Goal: Check status

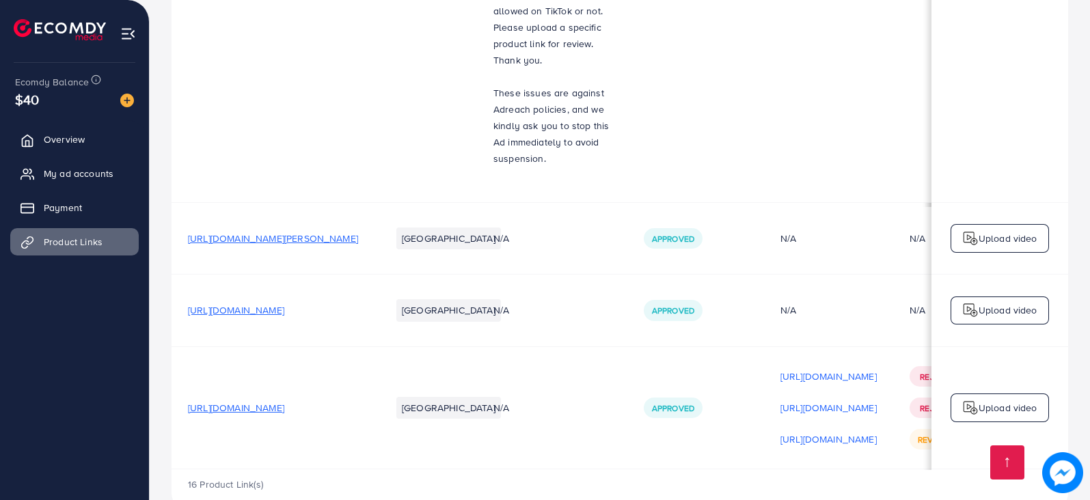
scroll to position [0, 202]
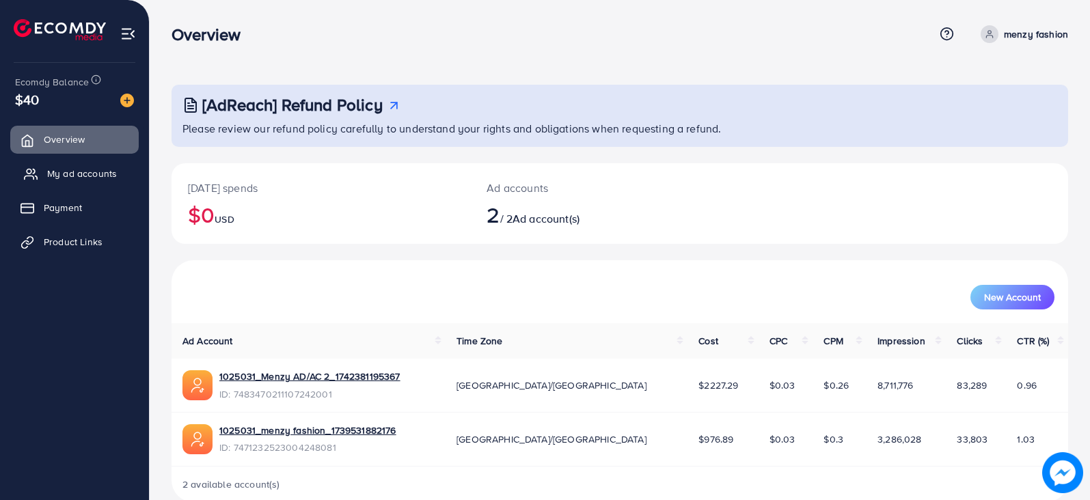
click at [46, 185] on link "My ad accounts" at bounding box center [74, 173] width 129 height 27
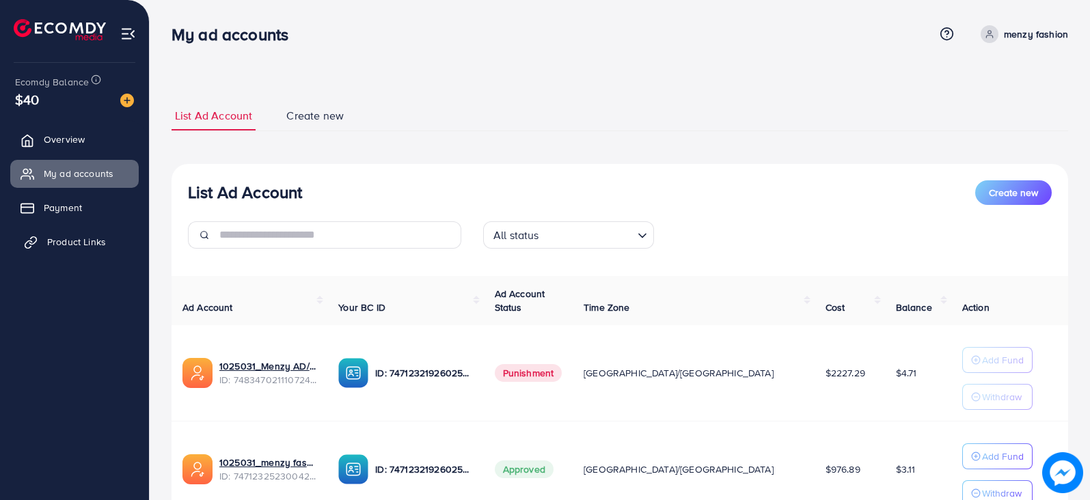
click at [70, 243] on span "Product Links" at bounding box center [76, 242] width 59 height 14
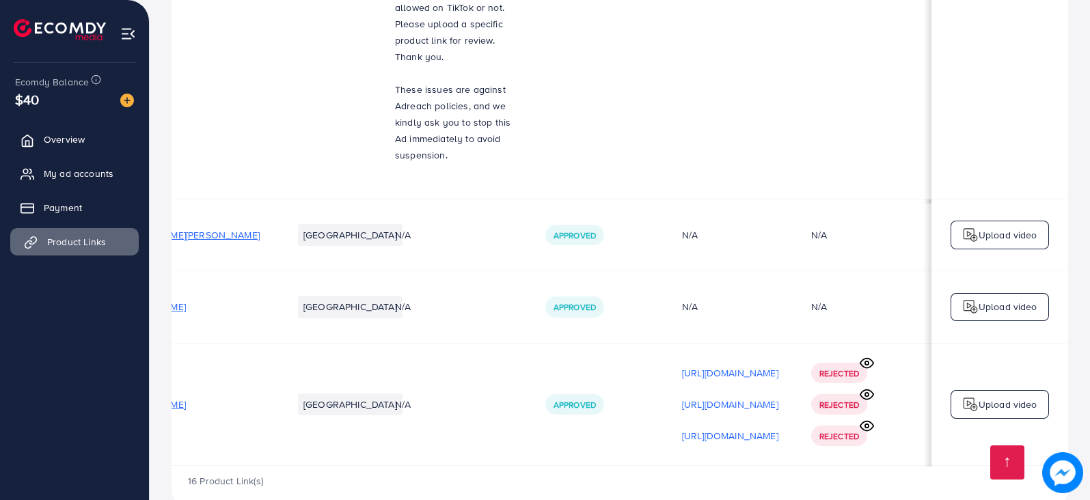
scroll to position [0, 202]
click at [864, 356] on icon at bounding box center [867, 363] width 14 height 14
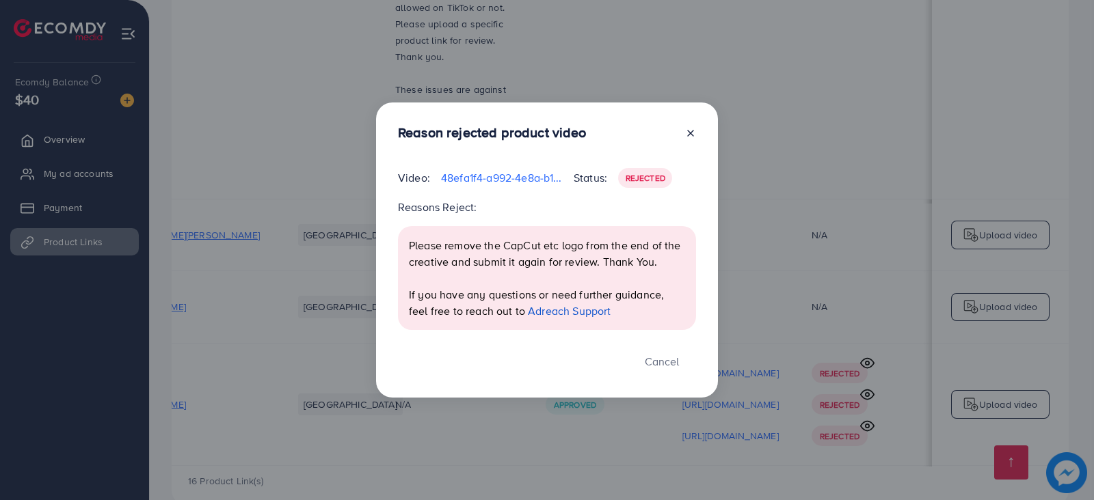
click at [868, 306] on div "Reason rejected product video Video: 48efa1f4-a992-4e8a-b11c-dcb785da4df6-17594…" at bounding box center [547, 250] width 1094 height 500
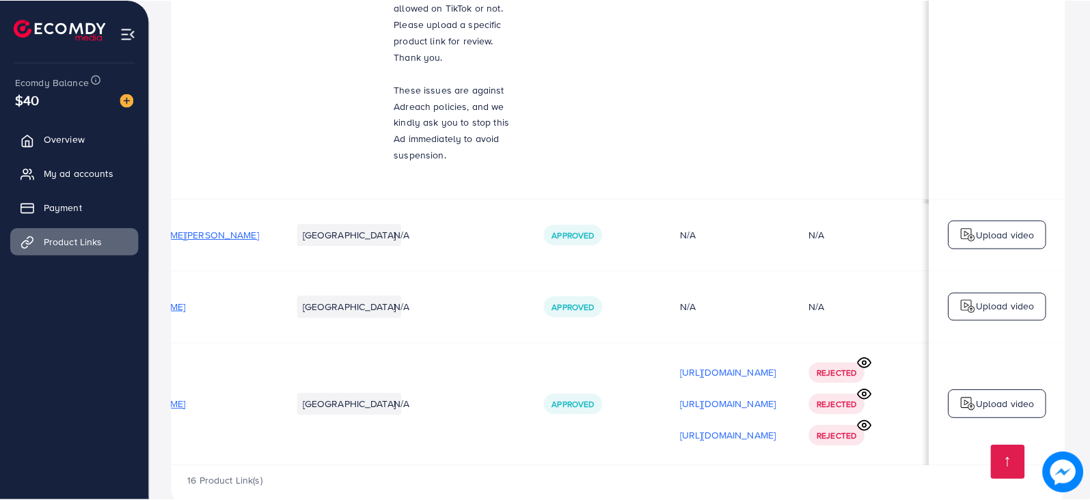
scroll to position [0, 200]
click at [869, 419] on icon at bounding box center [867, 426] width 14 height 14
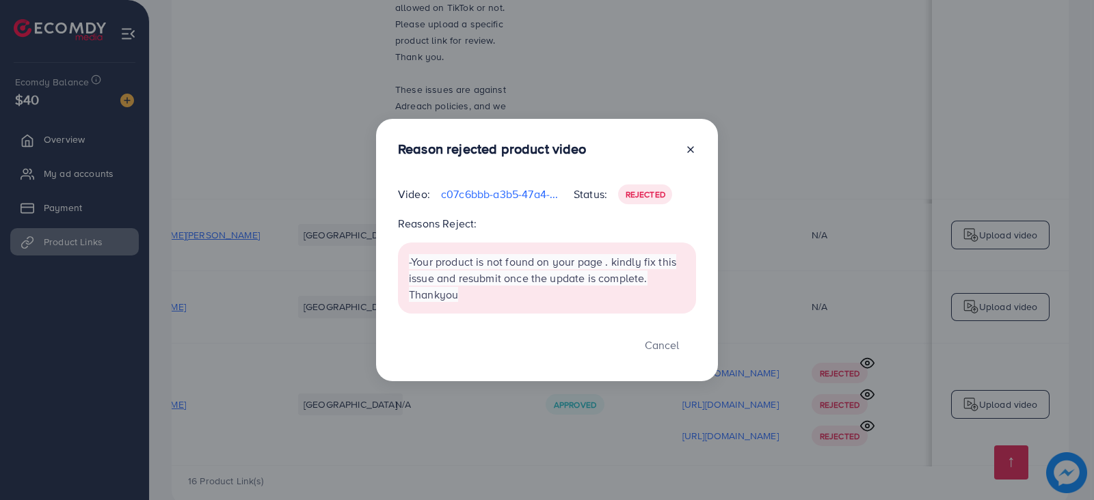
click at [383, 407] on div "Reason rejected product video Video: c07c6bbb-a3b5-47a4-bd98-1e1a5f528b7c-17598…" at bounding box center [547, 250] width 1094 height 500
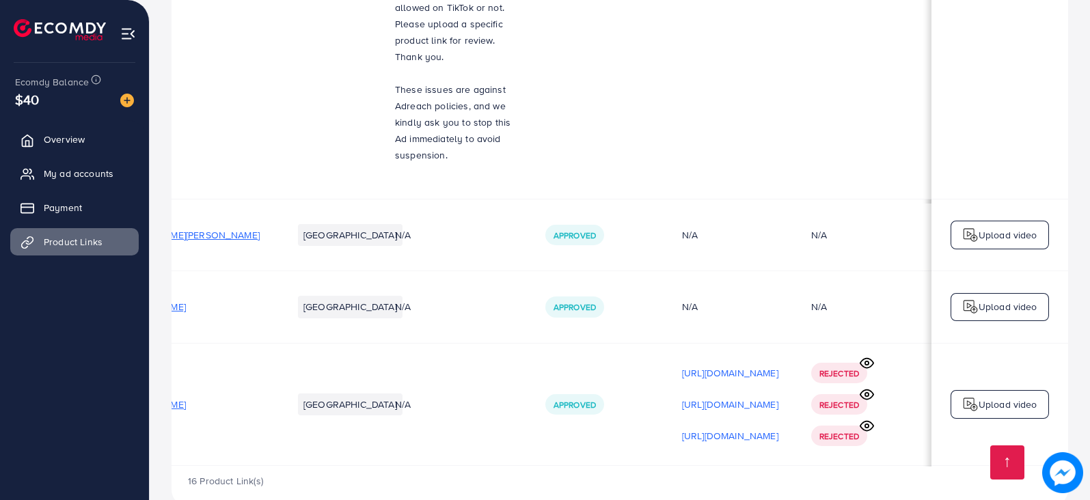
scroll to position [0, 0]
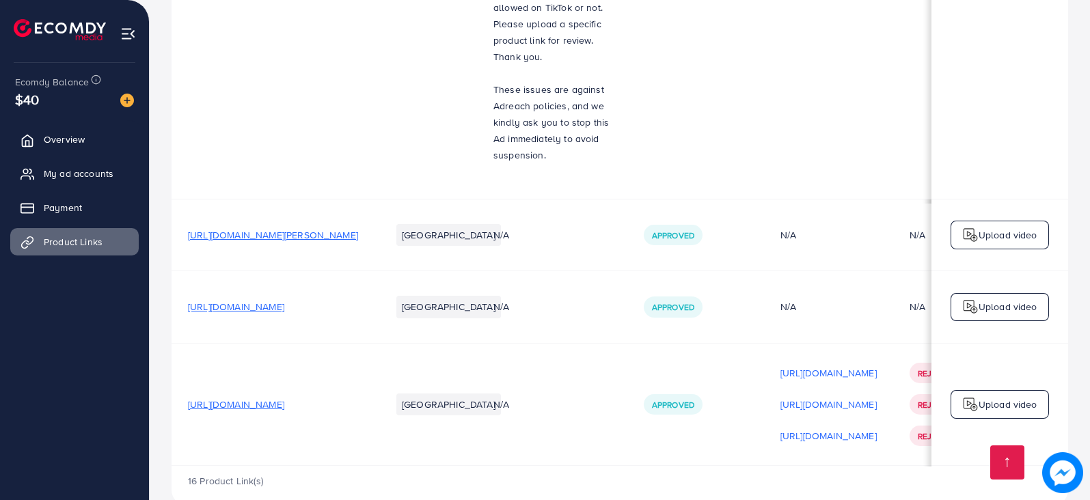
click at [284, 398] on span "https://menzyfashion.com/products/glossy-brown" at bounding box center [236, 405] width 96 height 14
